Goal: Task Accomplishment & Management: Manage account settings

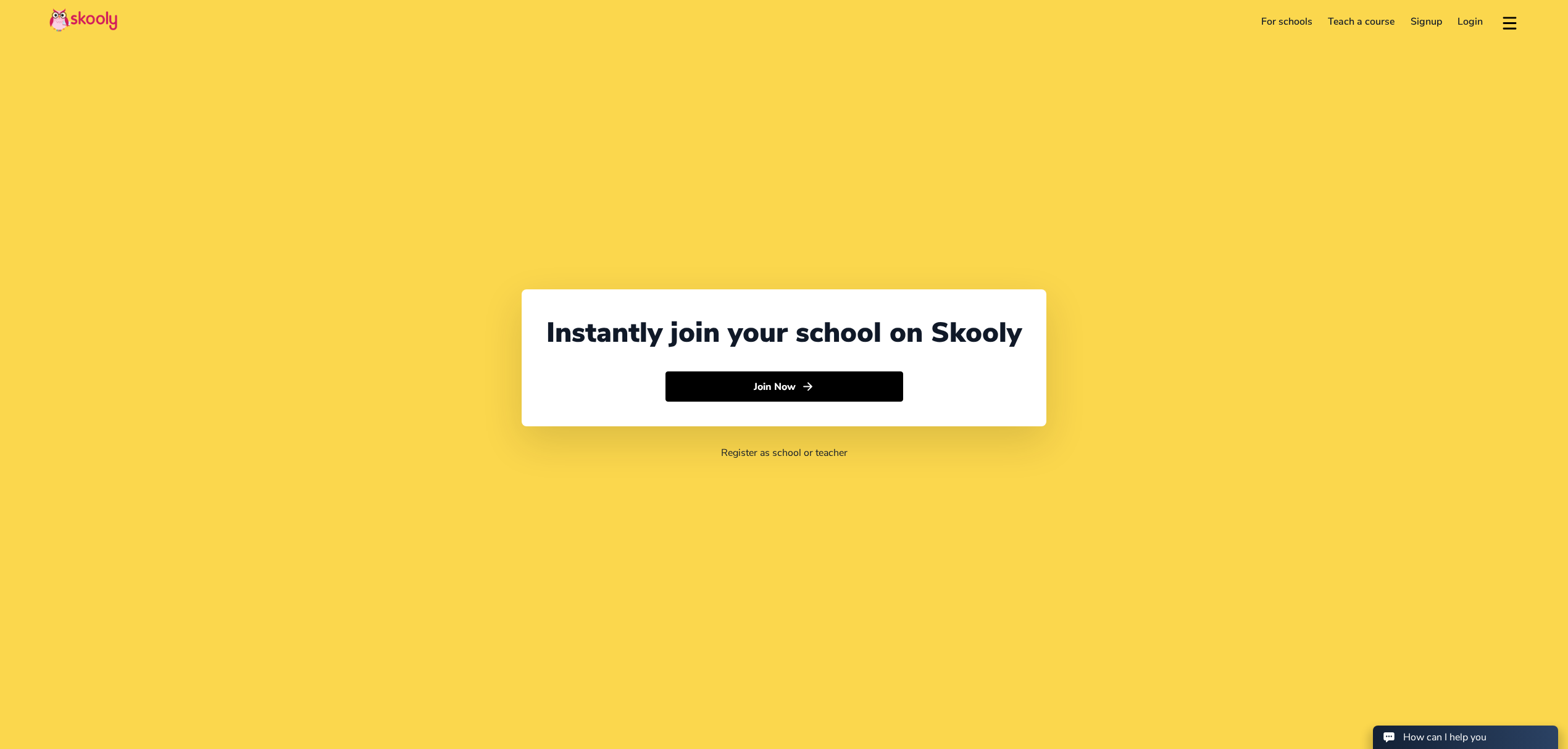
select select "971"
select select "[GEOGRAPHIC_DATA]"
select select "[GEOGRAPHIC_DATA]/[GEOGRAPHIC_DATA]"
click at [1470, 19] on link "Login" at bounding box center [1470, 22] width 41 height 20
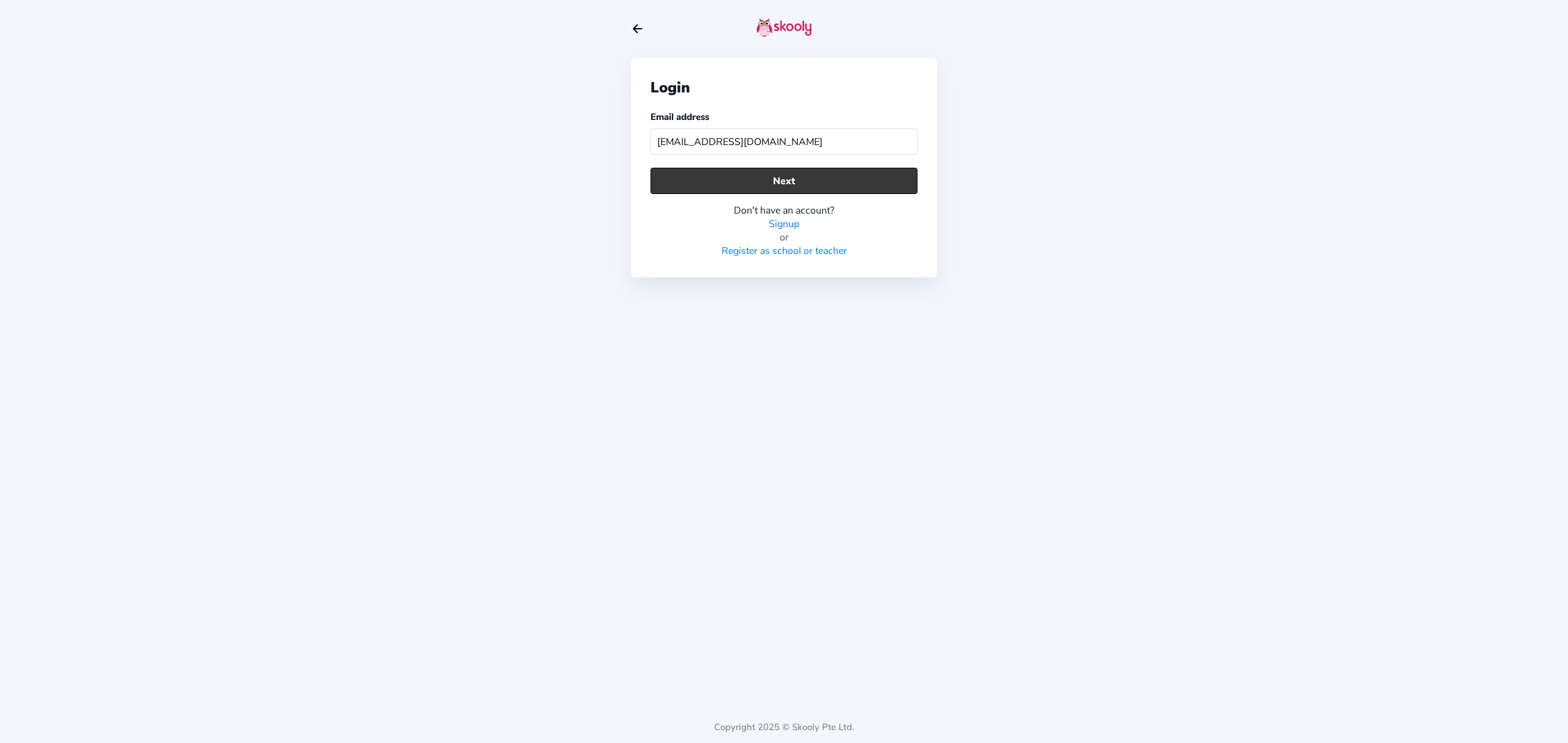
type input "[EMAIL_ADDRESS][DOMAIN_NAME]"
click at [746, 181] on button "Next" at bounding box center [784, 180] width 267 height 26
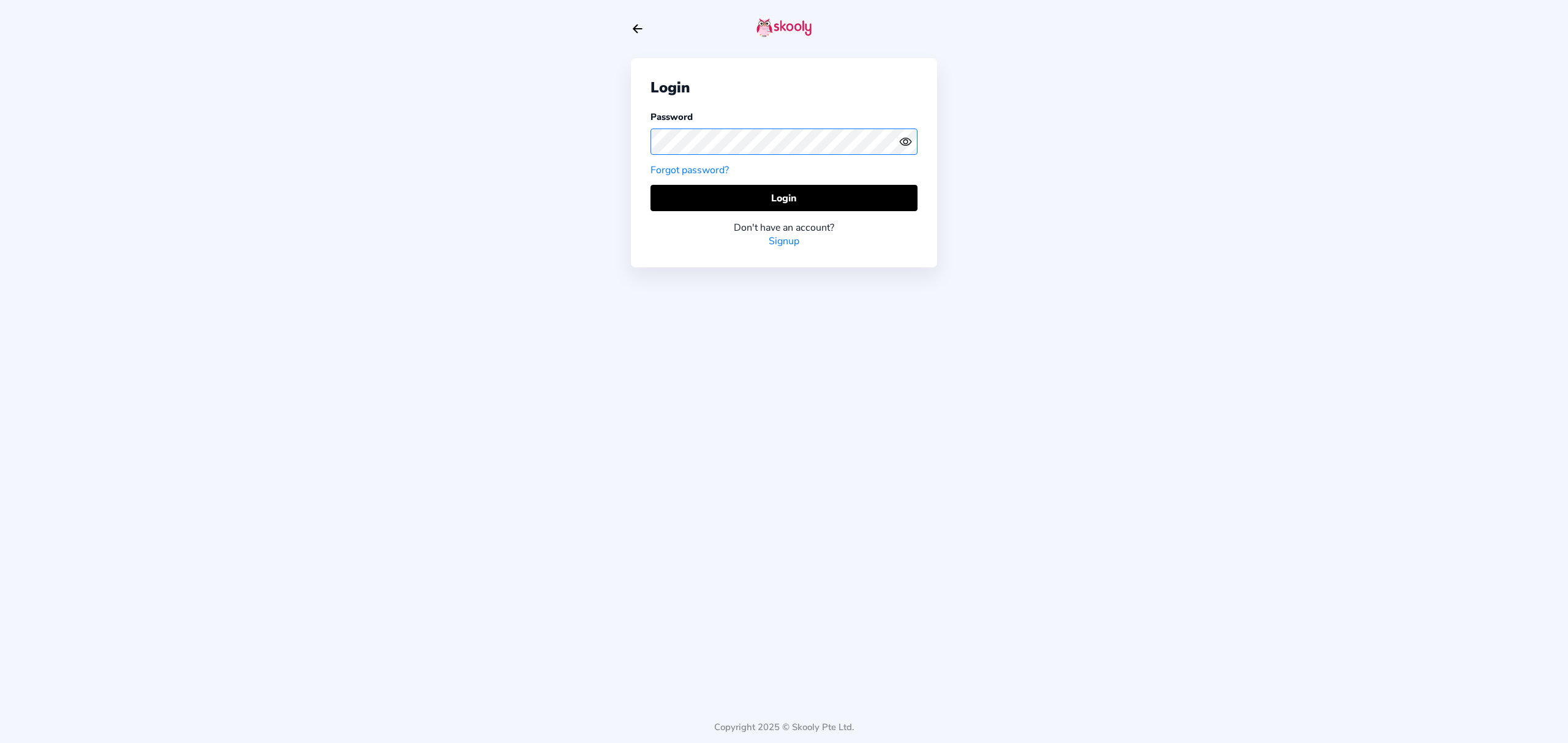
click at [636, 137] on div "Login Password Forgot password? Login Don't have an account? Signup" at bounding box center [784, 162] width 306 height 209
click at [905, 139] on circle "eye outline" at bounding box center [904, 141] width 4 height 4
click at [905, 139] on icon "eye off outline" at bounding box center [905, 142] width 5 height 5
click at [670, 191] on button "Login" at bounding box center [784, 197] width 267 height 26
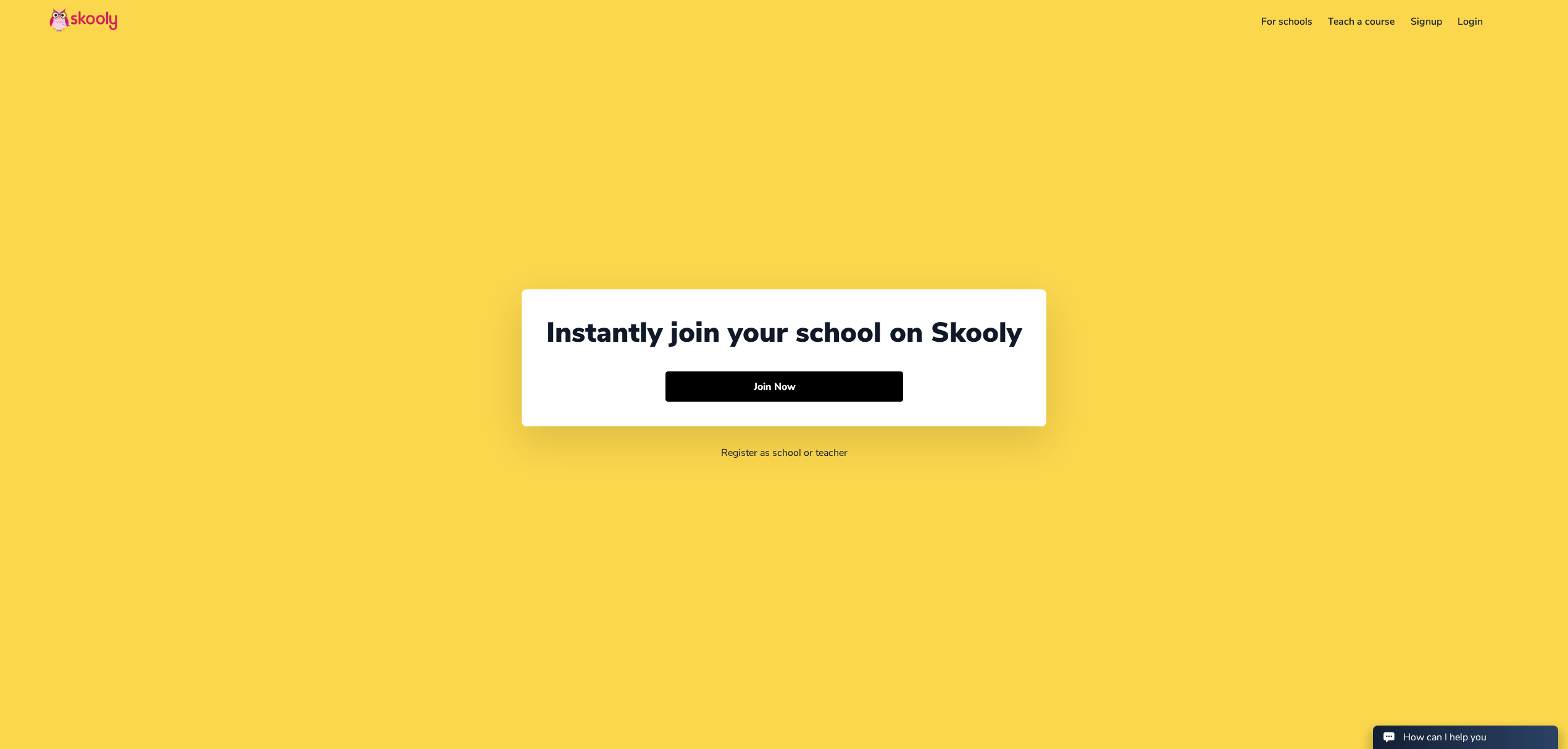
select select "971"
select select "[GEOGRAPHIC_DATA]"
select select "[GEOGRAPHIC_DATA]/[GEOGRAPHIC_DATA]"
select select "971"
select select "[GEOGRAPHIC_DATA]"
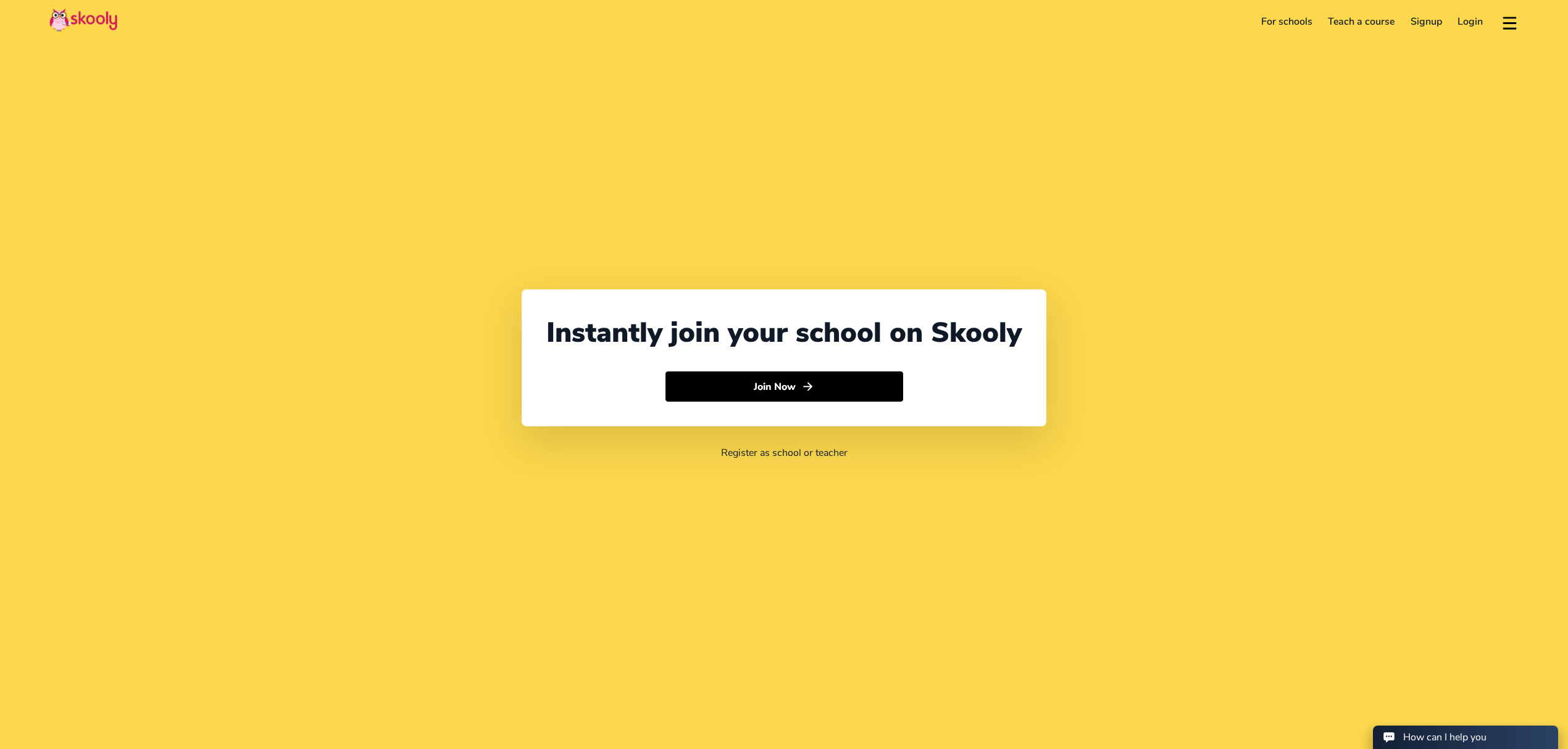
select select "[GEOGRAPHIC_DATA]/[GEOGRAPHIC_DATA]"
click at [1473, 21] on link "Login" at bounding box center [1470, 22] width 41 height 20
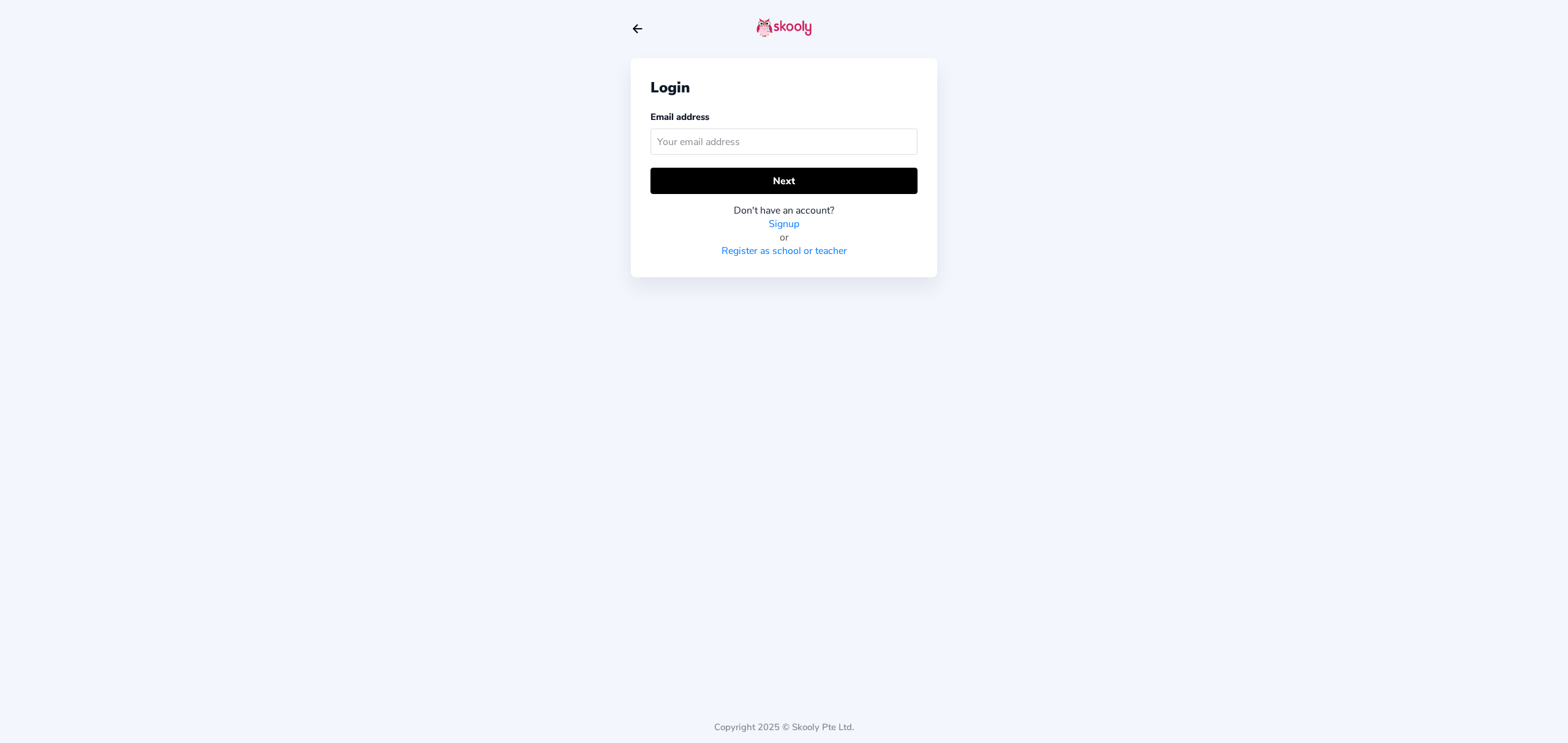
click at [813, 145] on input "text" at bounding box center [784, 141] width 267 height 26
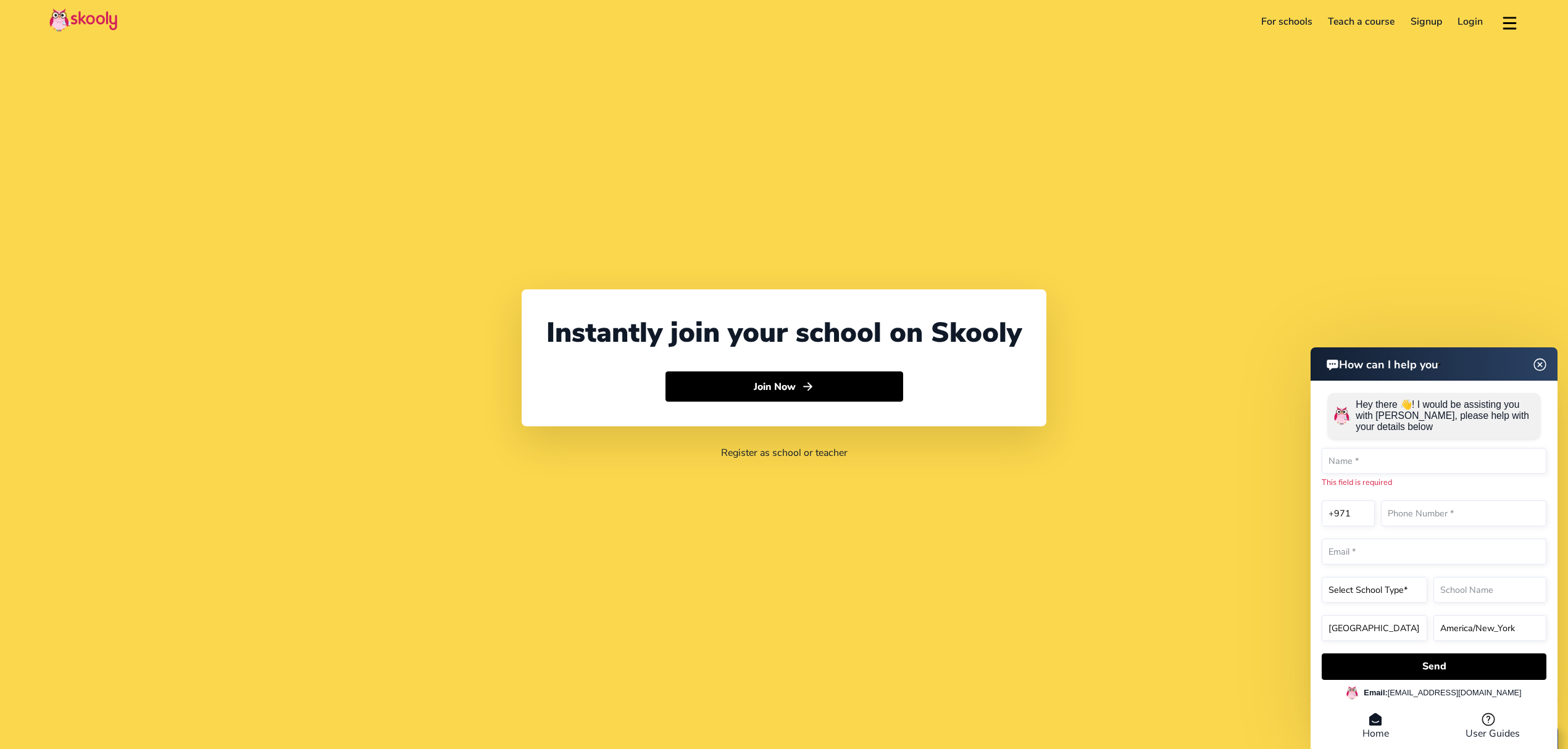
select select "971"
select select "[GEOGRAPHIC_DATA]"
select select "[GEOGRAPHIC_DATA]/[GEOGRAPHIC_DATA]"
click at [1475, 19] on link "Login" at bounding box center [1470, 22] width 41 height 20
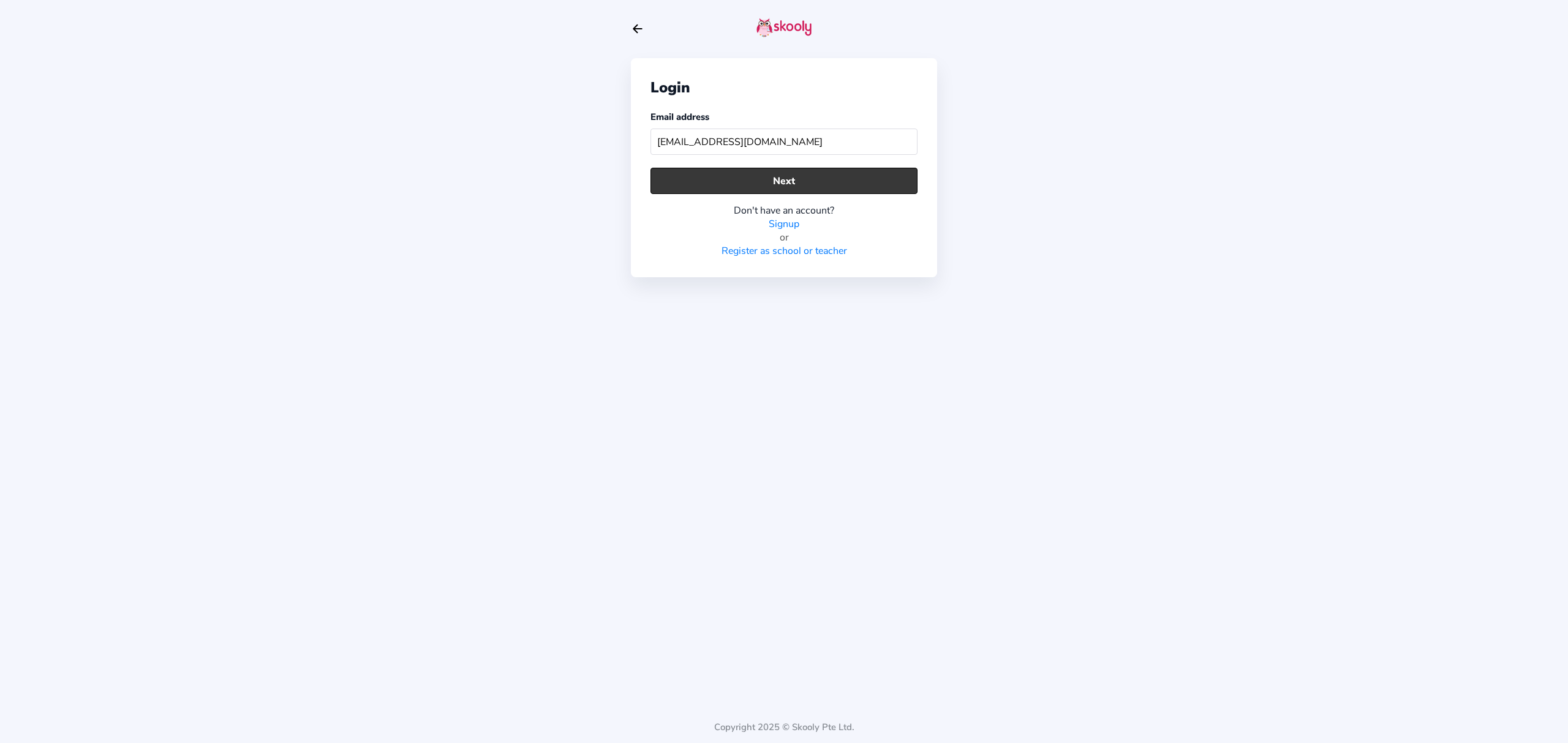
type input "[EMAIL_ADDRESS][DOMAIN_NAME]"
click at [770, 184] on button "Next" at bounding box center [784, 180] width 267 height 26
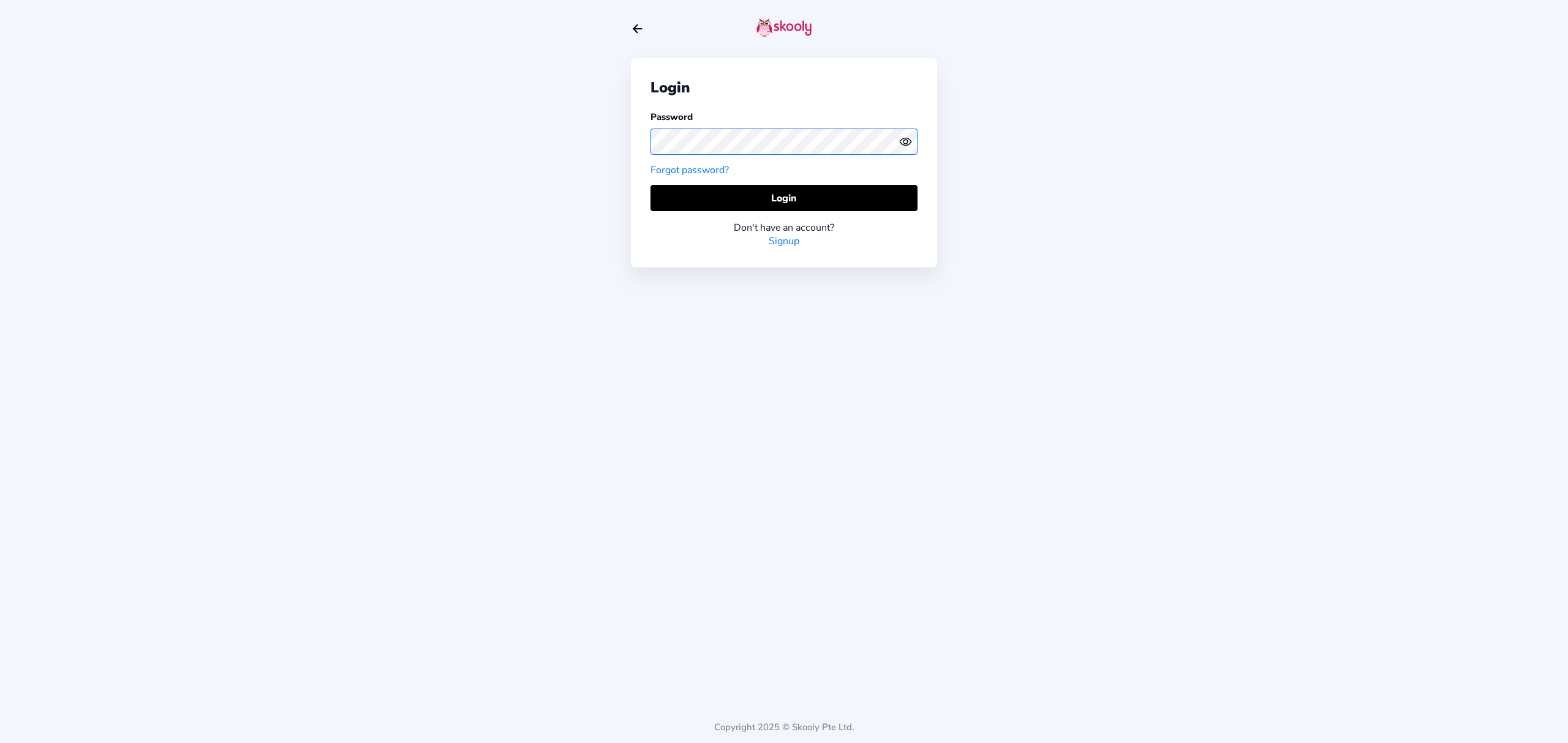
click at [604, 143] on div "Login Password Forgot password? Login Don't have an account? Signup Copyright 2…" at bounding box center [784, 371] width 1568 height 743
click at [910, 145] on icon "Eye" at bounding box center [905, 142] width 13 height 13
click at [758, 194] on button "Login" at bounding box center [784, 197] width 267 height 26
